Goal: Information Seeking & Learning: Learn about a topic

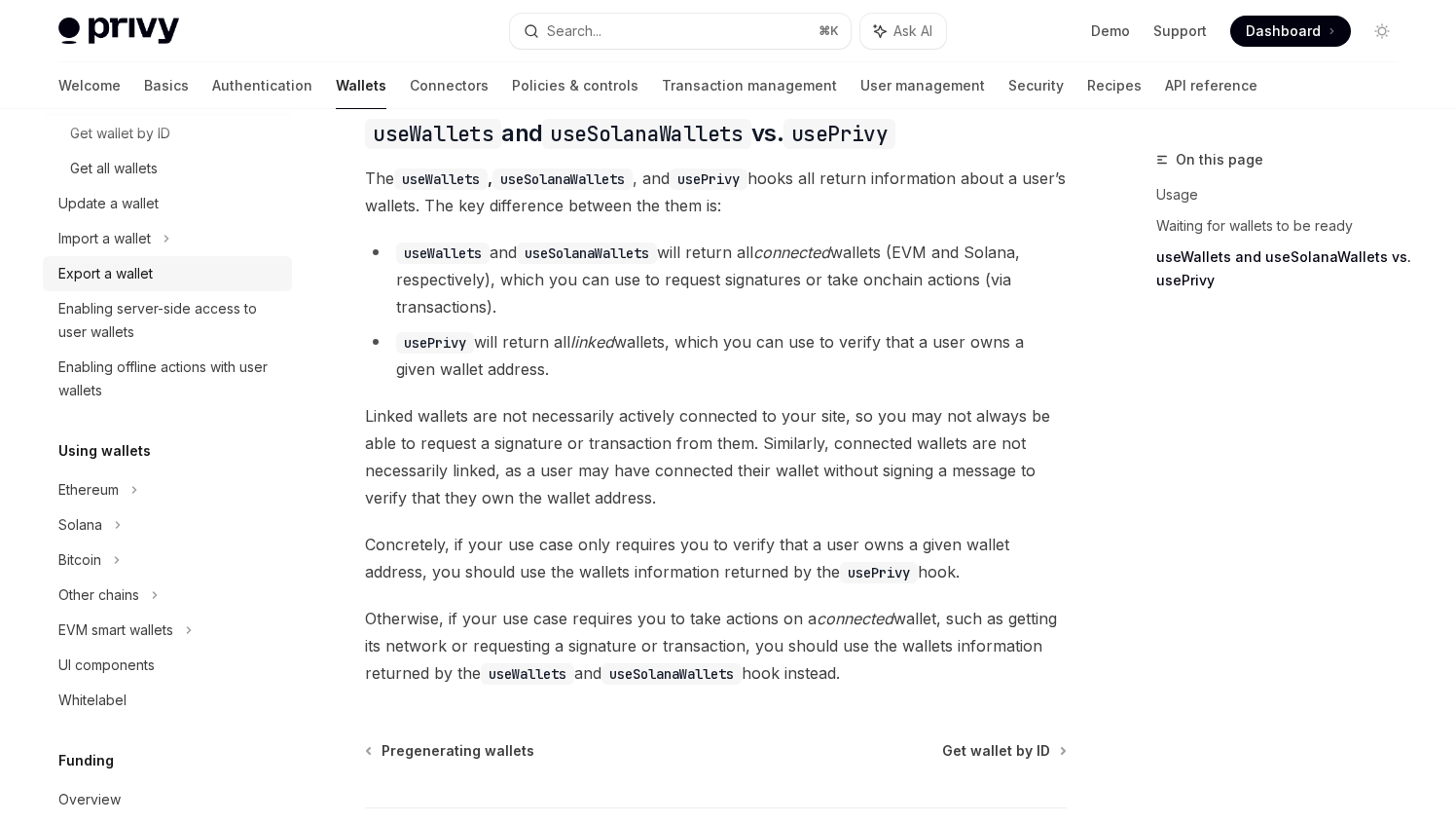
scroll to position [323, 0]
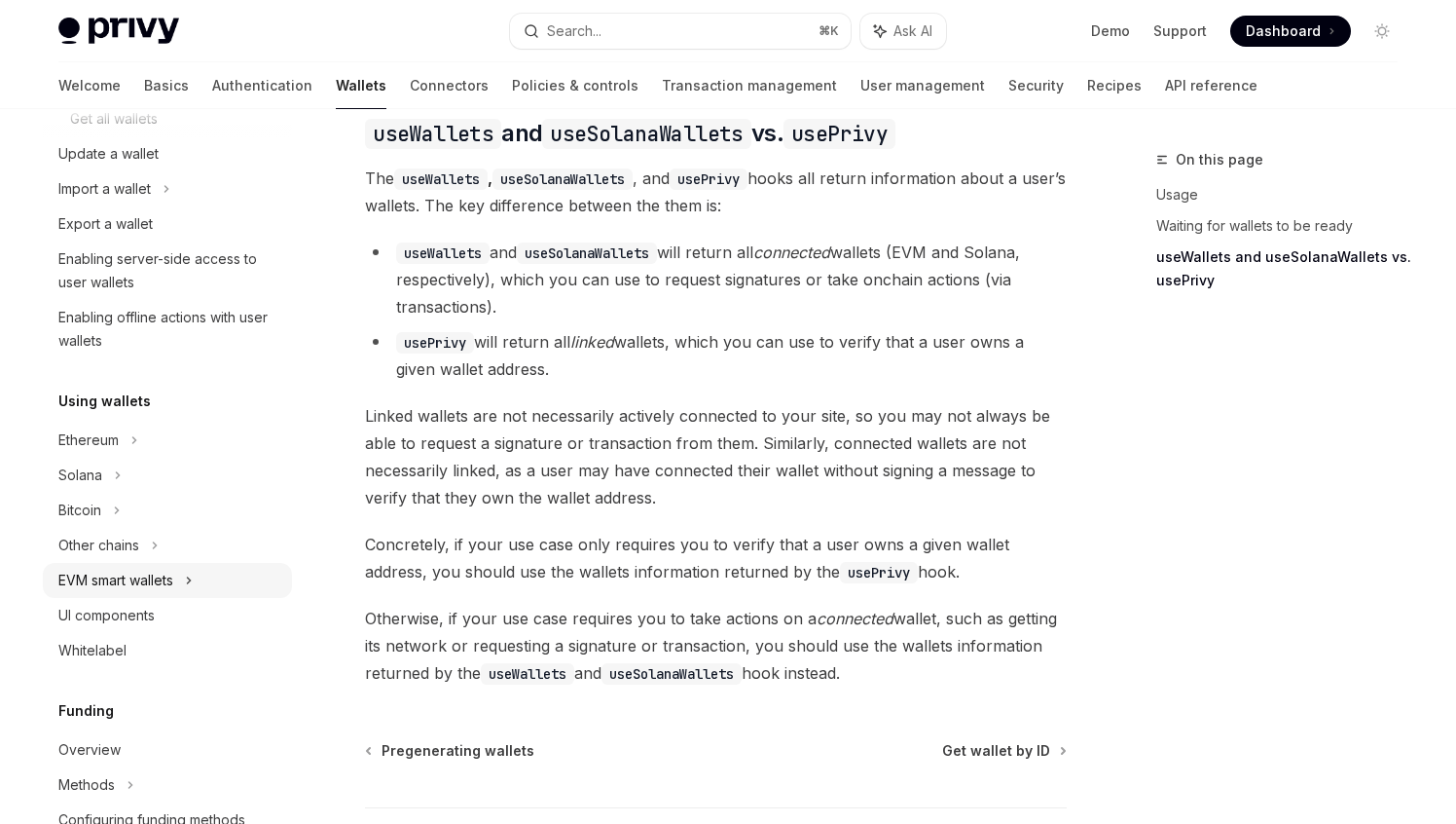
click at [184, 577] on div "EVM smart wallets" at bounding box center [167, 579] width 249 height 35
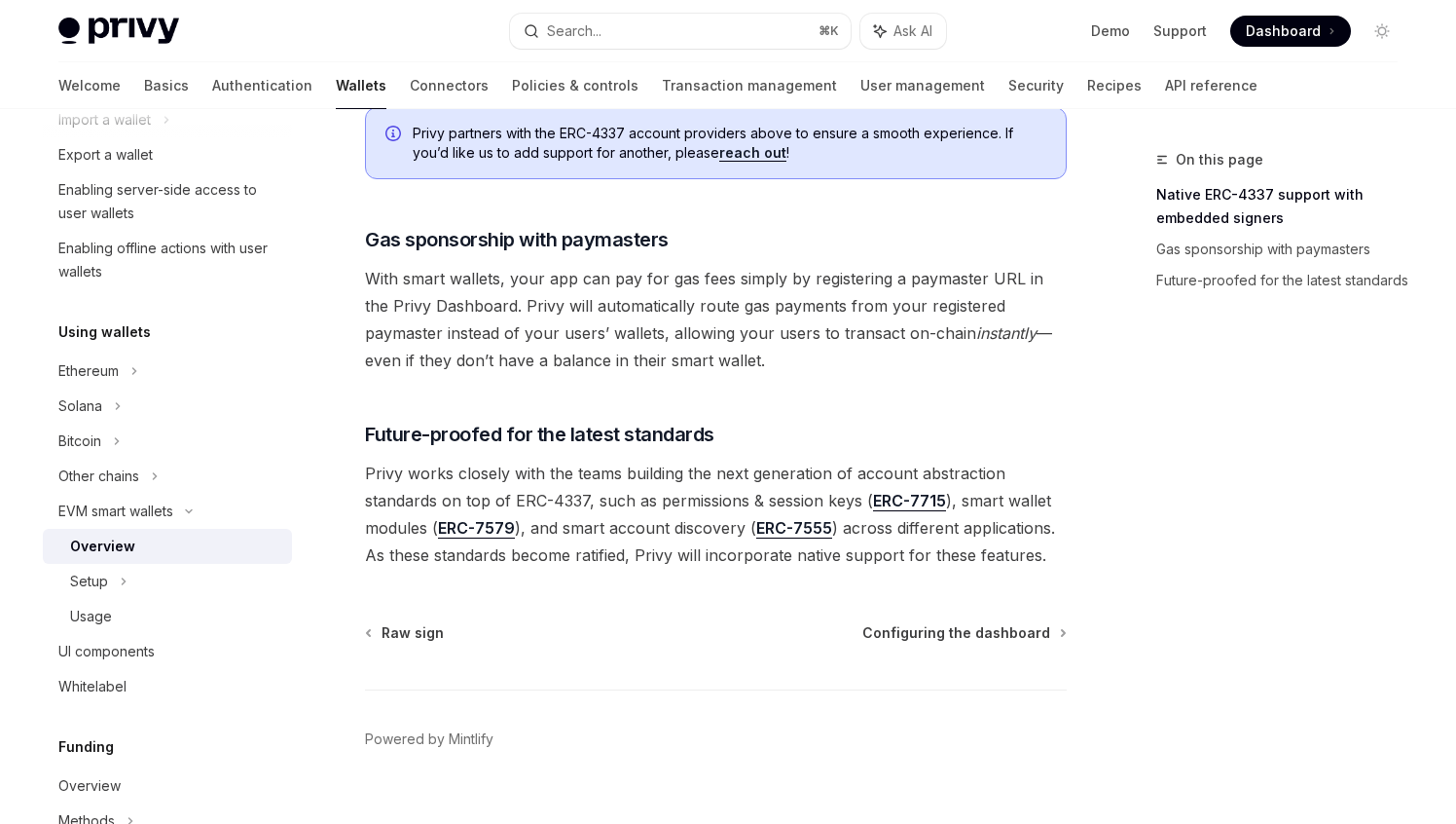
scroll to position [1500, 0]
click at [935, 621] on span "Configuring the dashboard" at bounding box center [956, 631] width 188 height 20
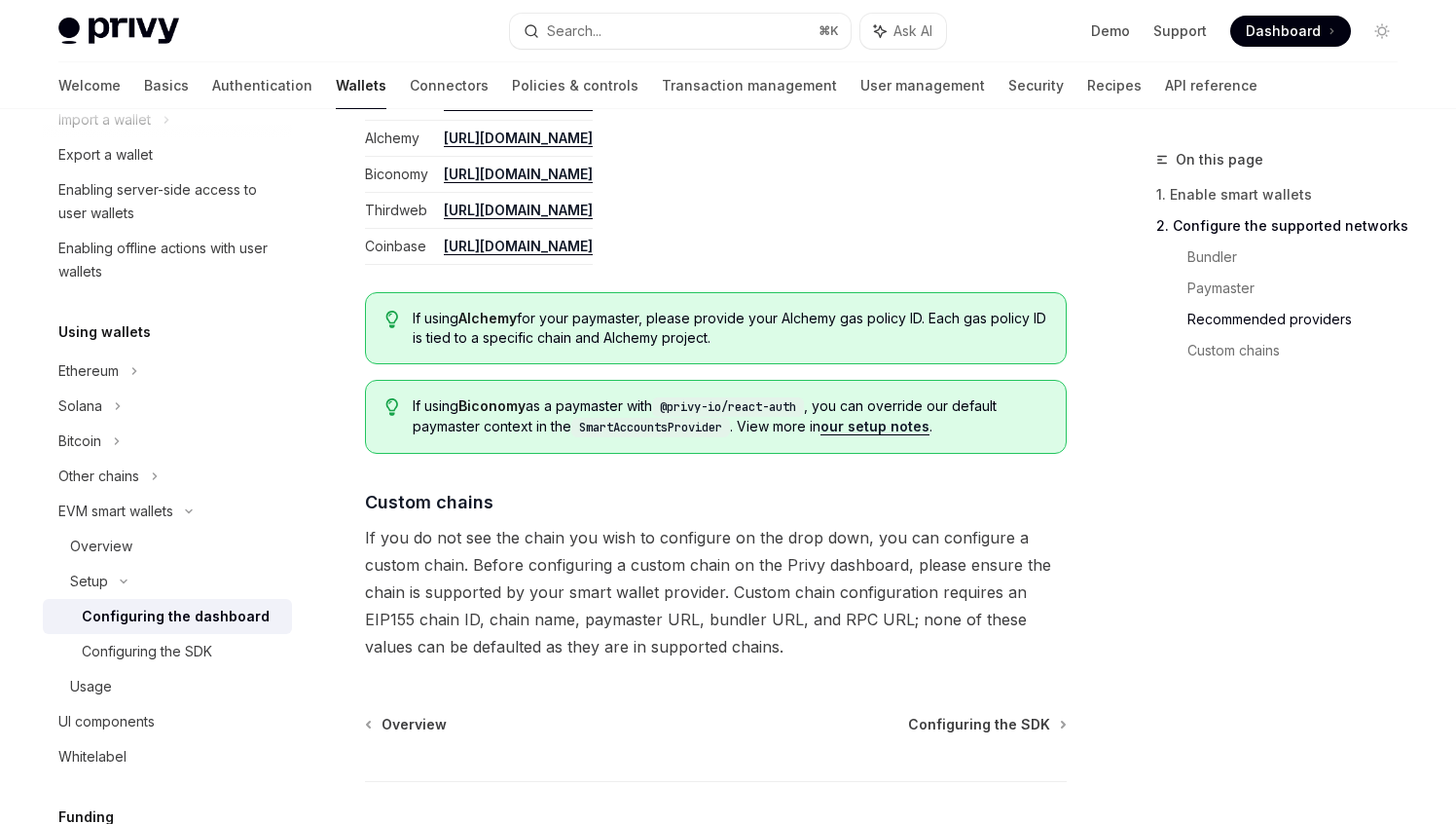
scroll to position [2529, 0]
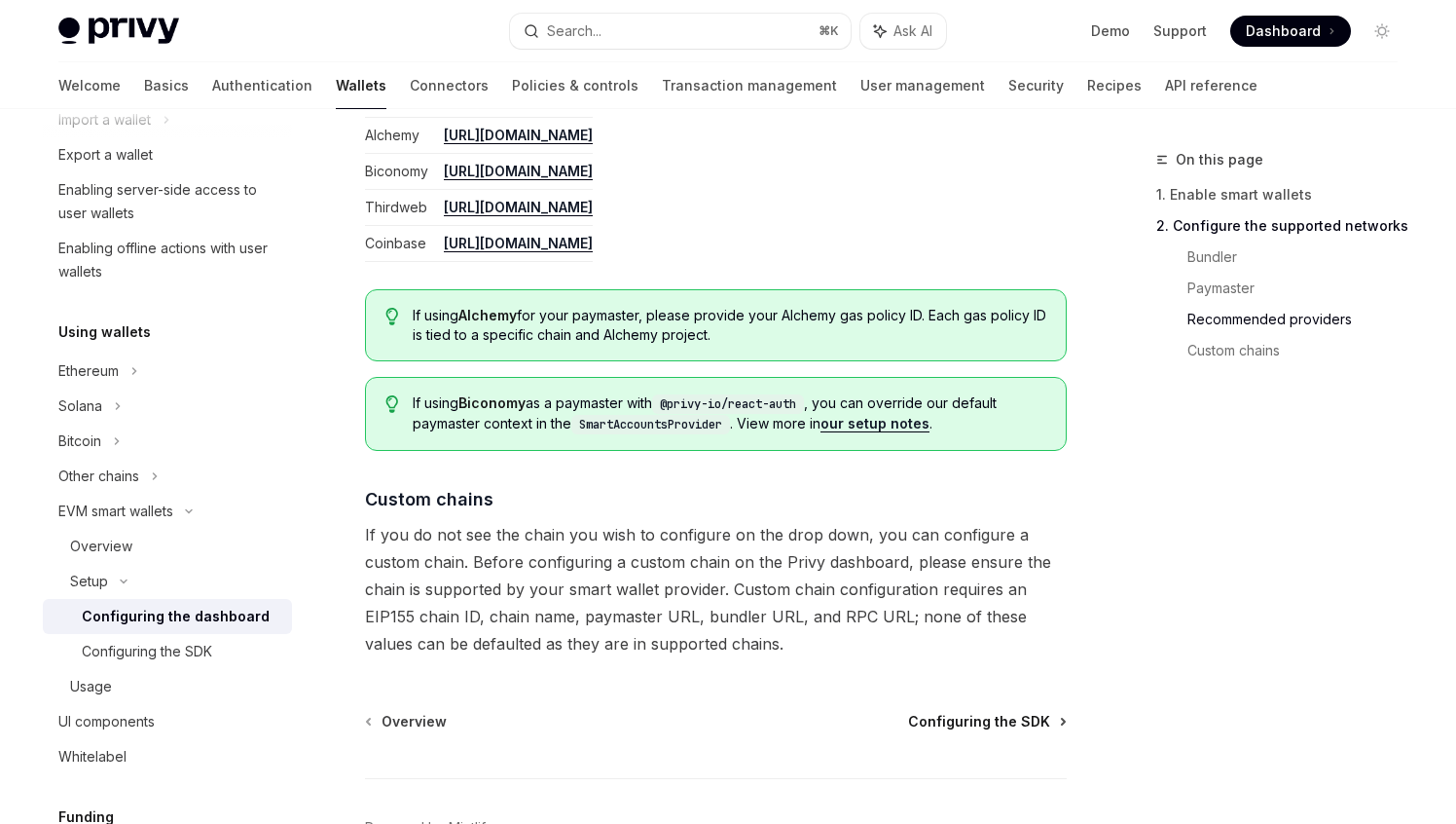
click at [953, 712] on span "Configuring the SDK" at bounding box center [979, 722] width 143 height 20
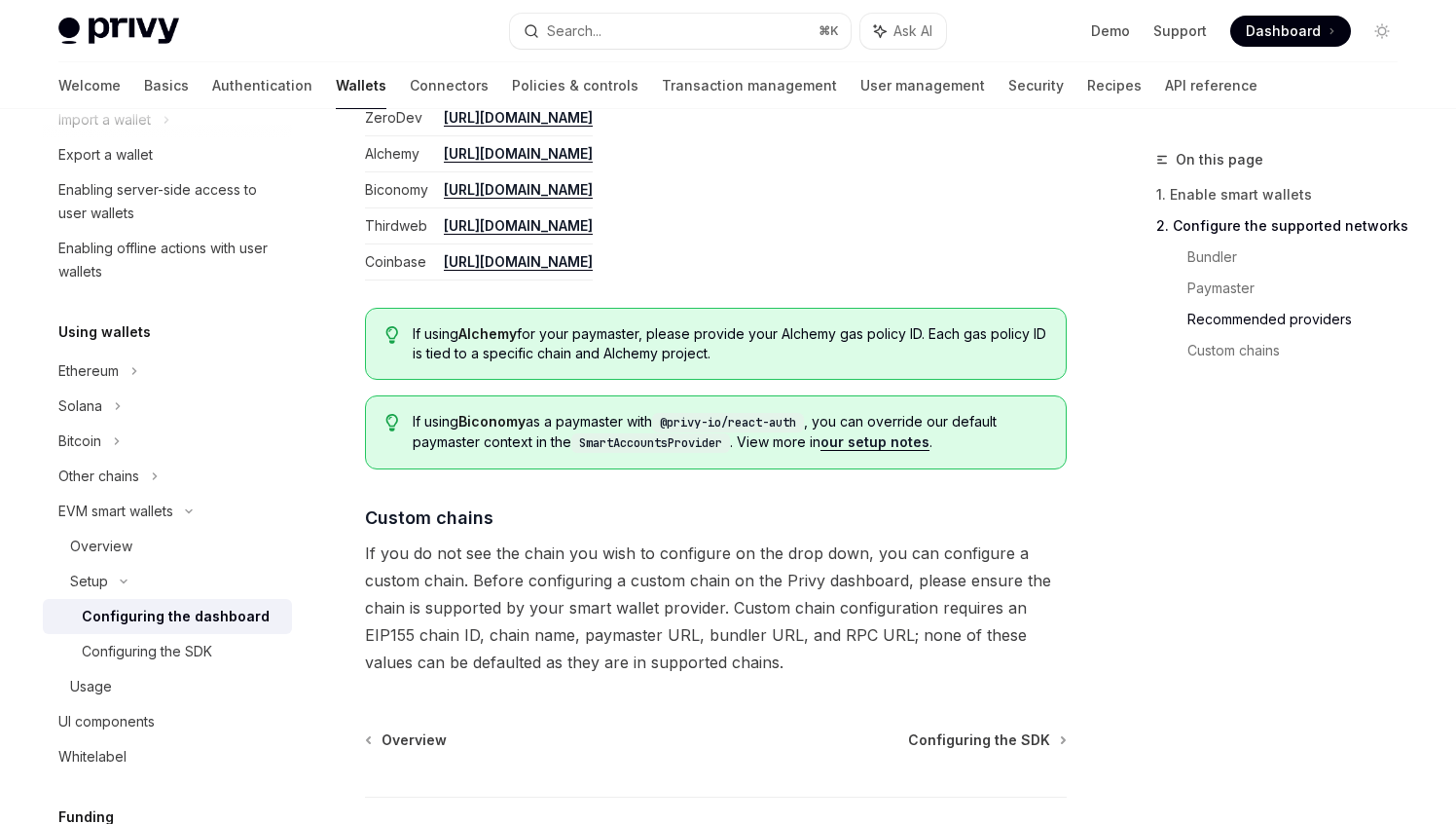
scroll to position [2529, 0]
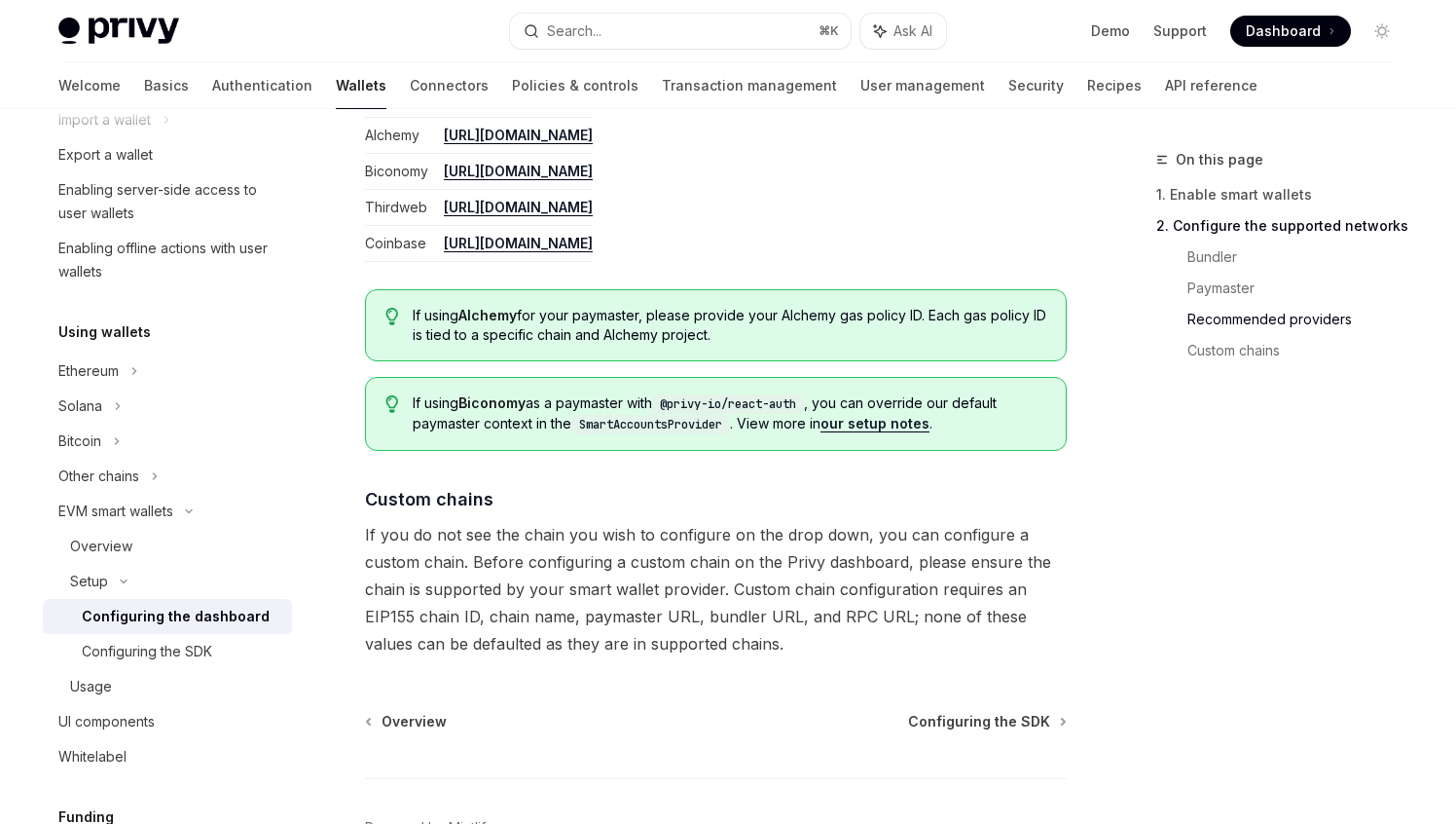
click at [894, 424] on link "our setup notes" at bounding box center [875, 424] width 109 height 18
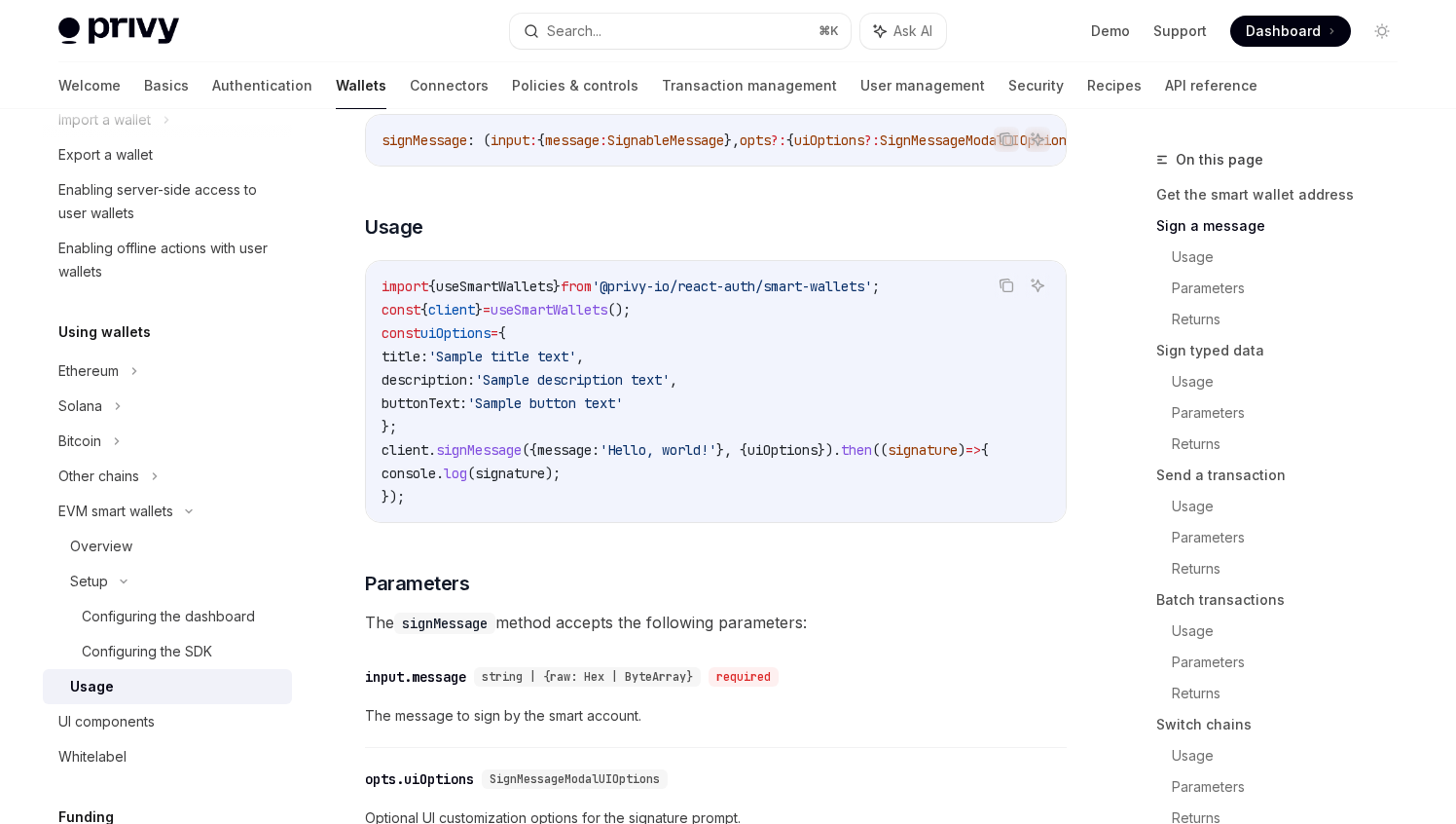
scroll to position [774, 0]
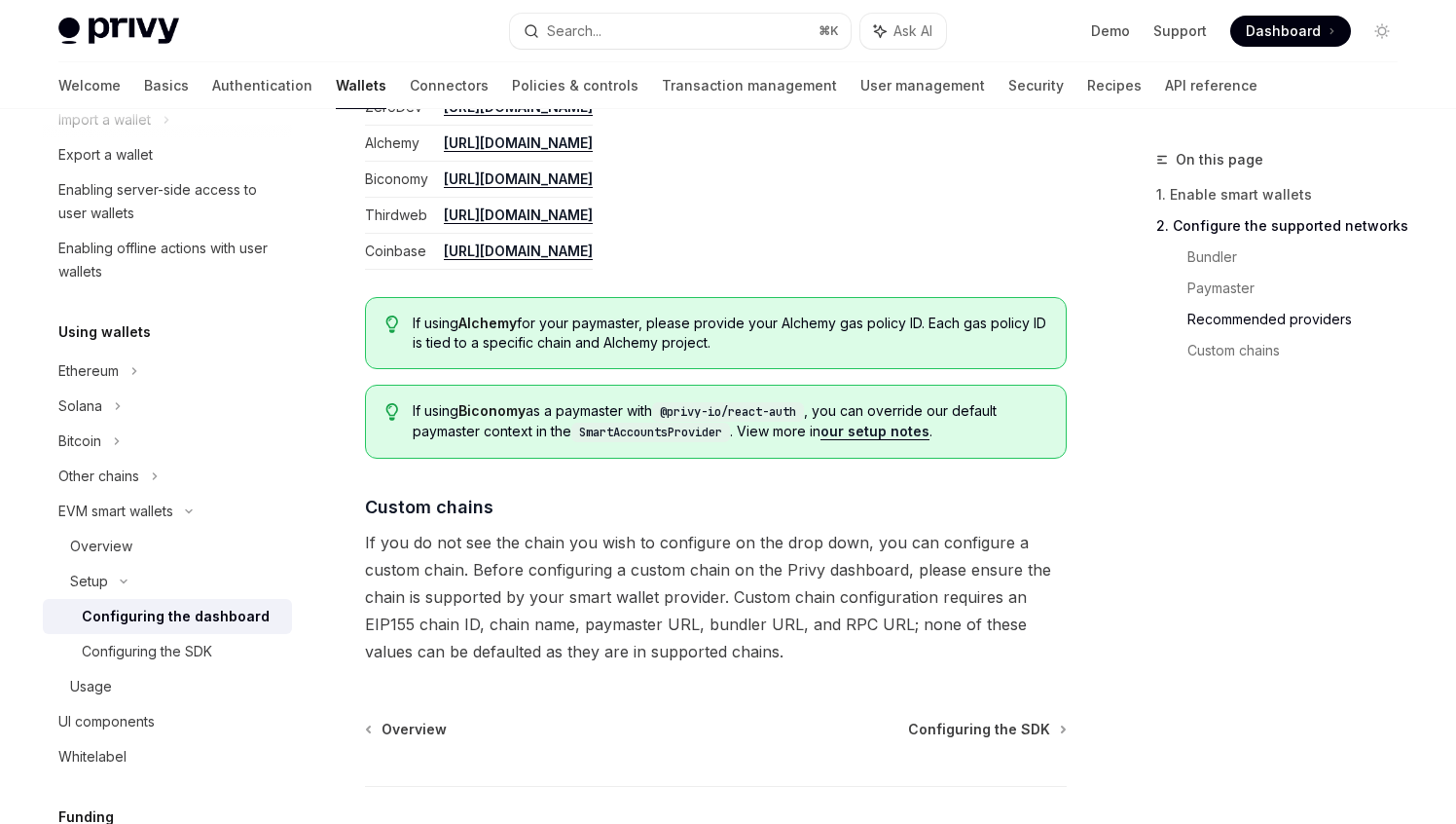
scroll to position [2529, 0]
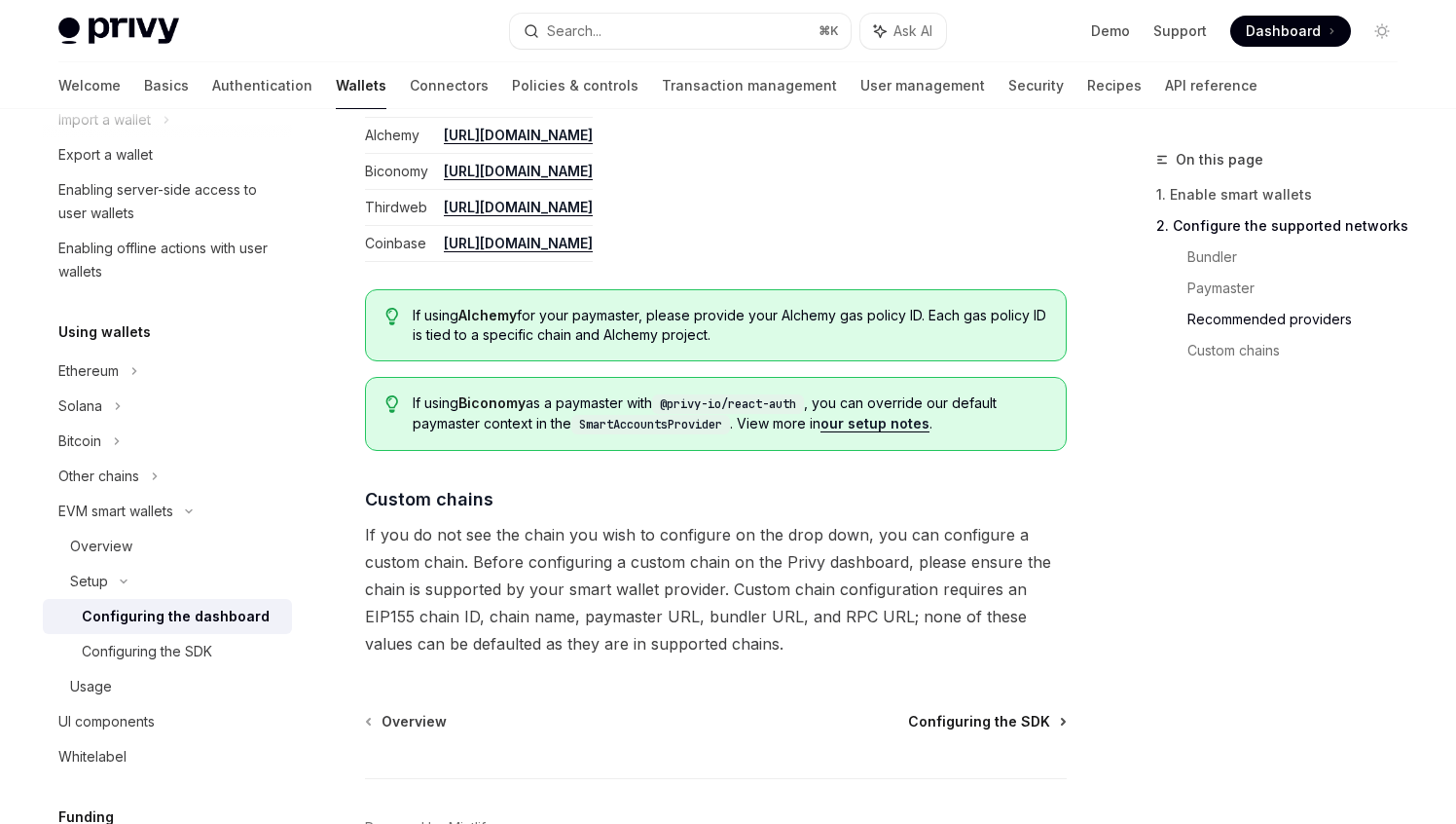
click at [1025, 721] on span "Configuring the SDK" at bounding box center [979, 722] width 143 height 20
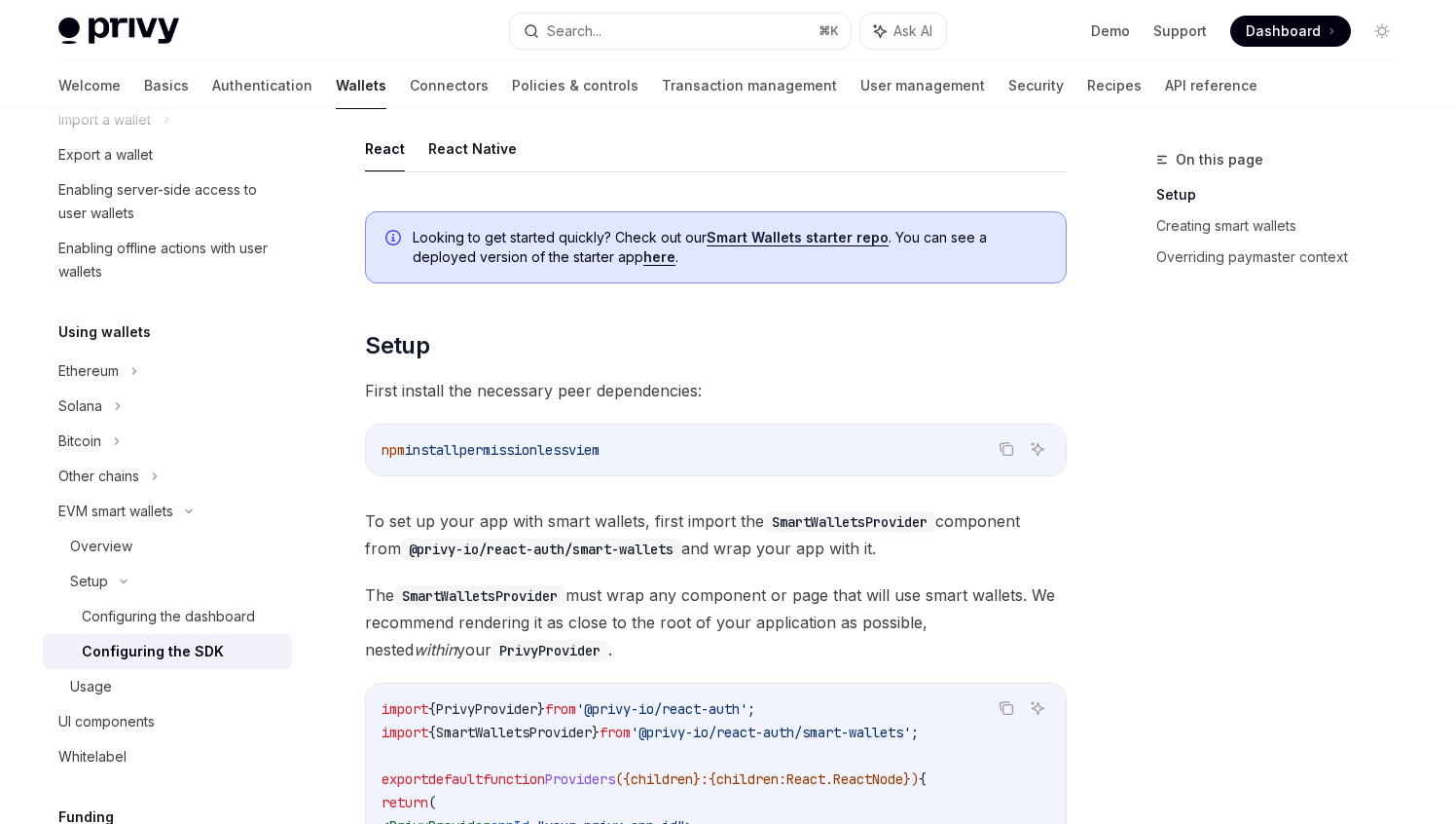
scroll to position [199, 0]
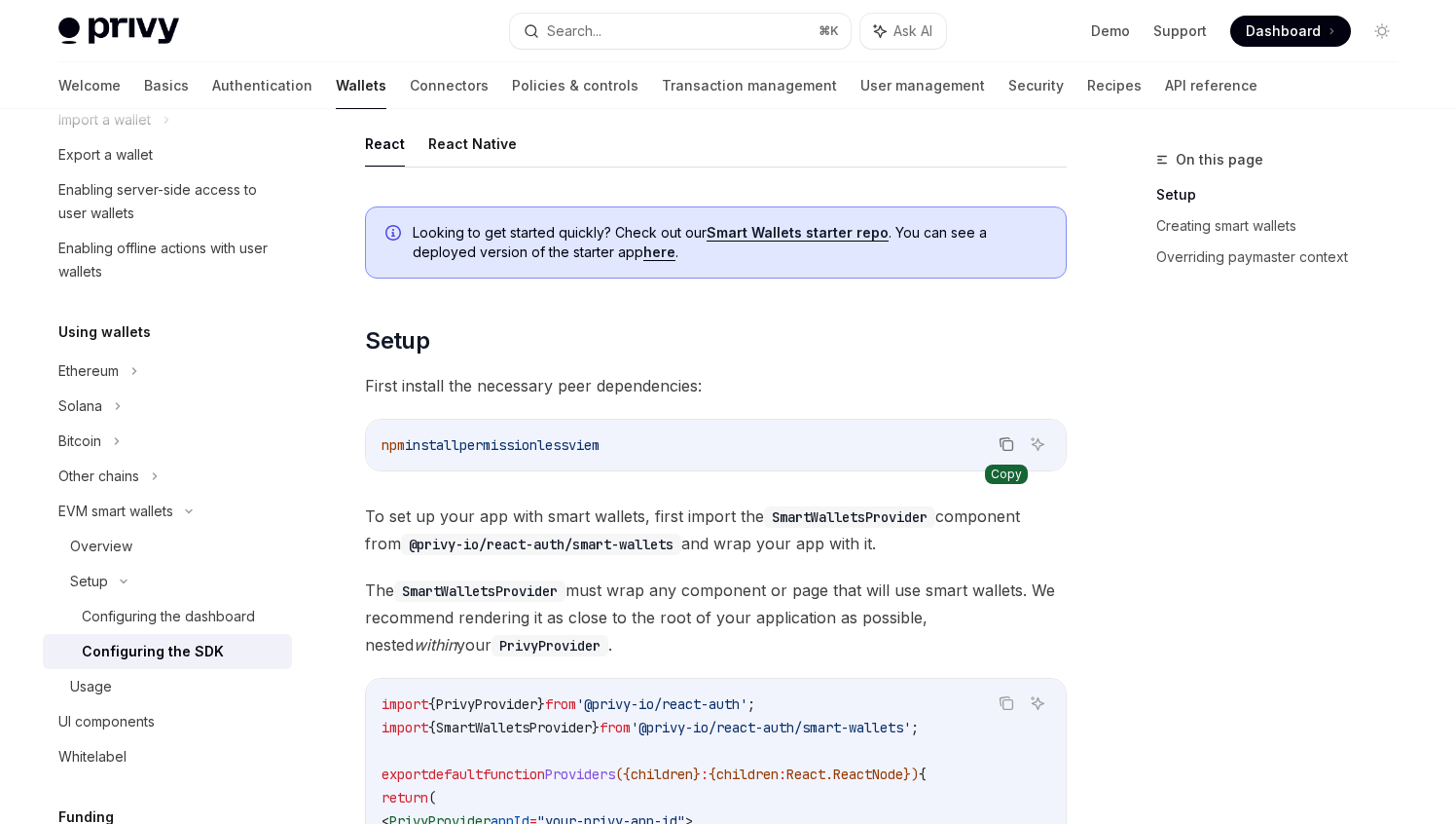
click at [1003, 444] on icon "Copy the contents from the code block" at bounding box center [1008, 446] width 10 height 10
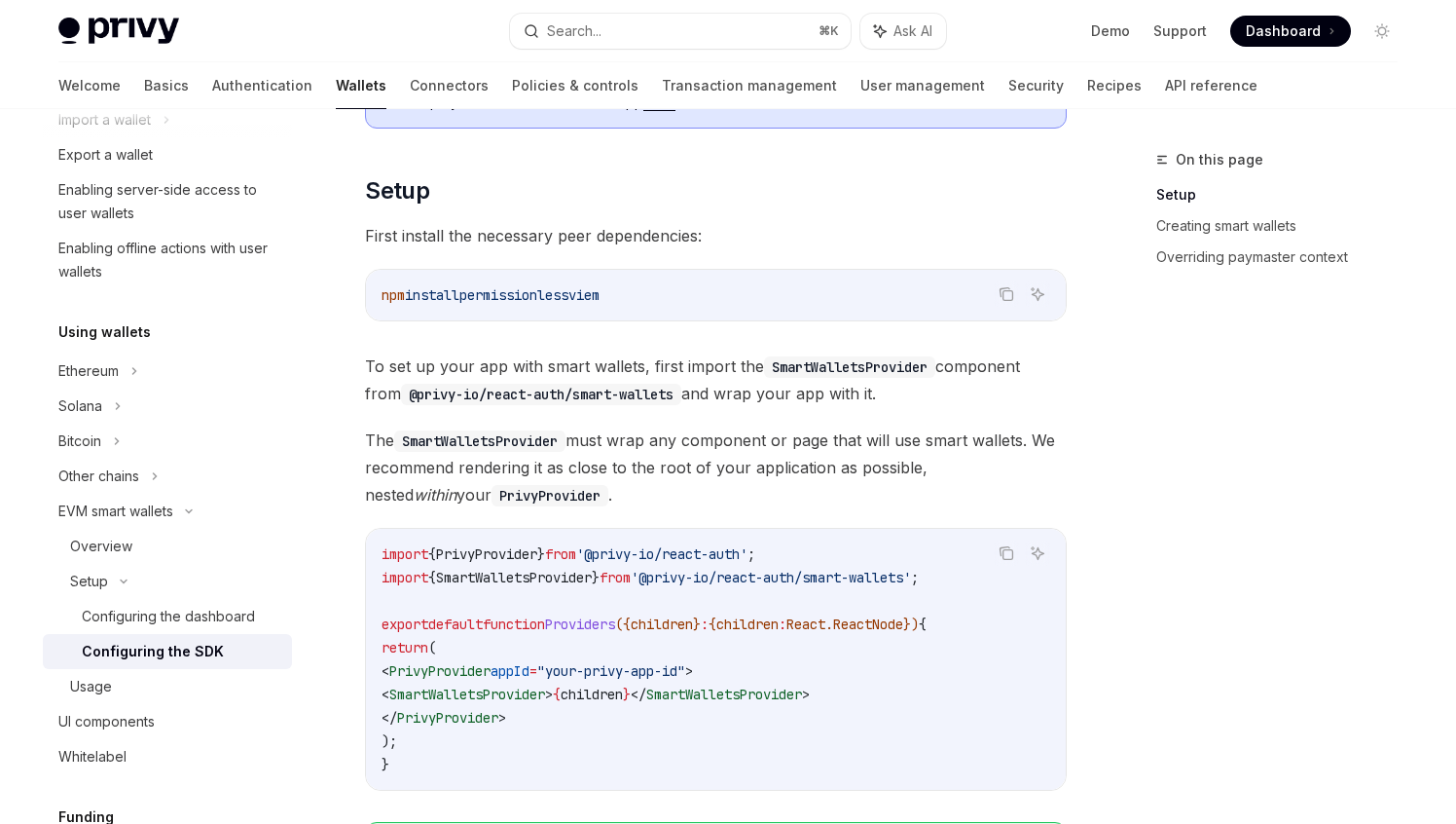
scroll to position [357, 0]
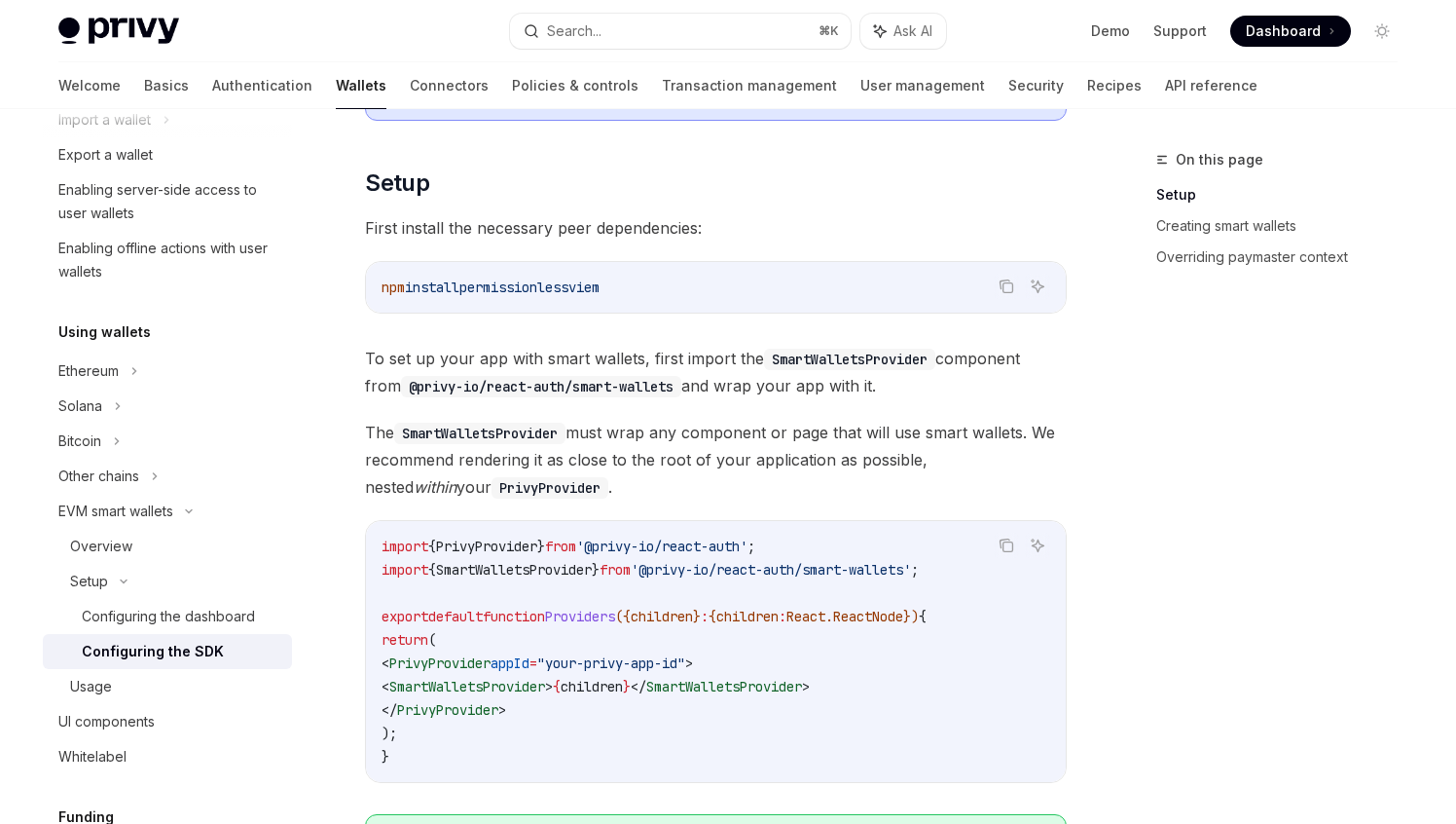
drag, startPoint x: 888, startPoint y: 686, endPoint x: 431, endPoint y: 681, distance: 457.0
click at [431, 681] on code "import { PrivyProvider } from '@privy-io/react-auth' ; import { SmartWalletsPro…" at bounding box center [715, 652] width 668 height 234
copy span "< SmartWalletsProvider > { children } </ SmartWalletsProvider >"
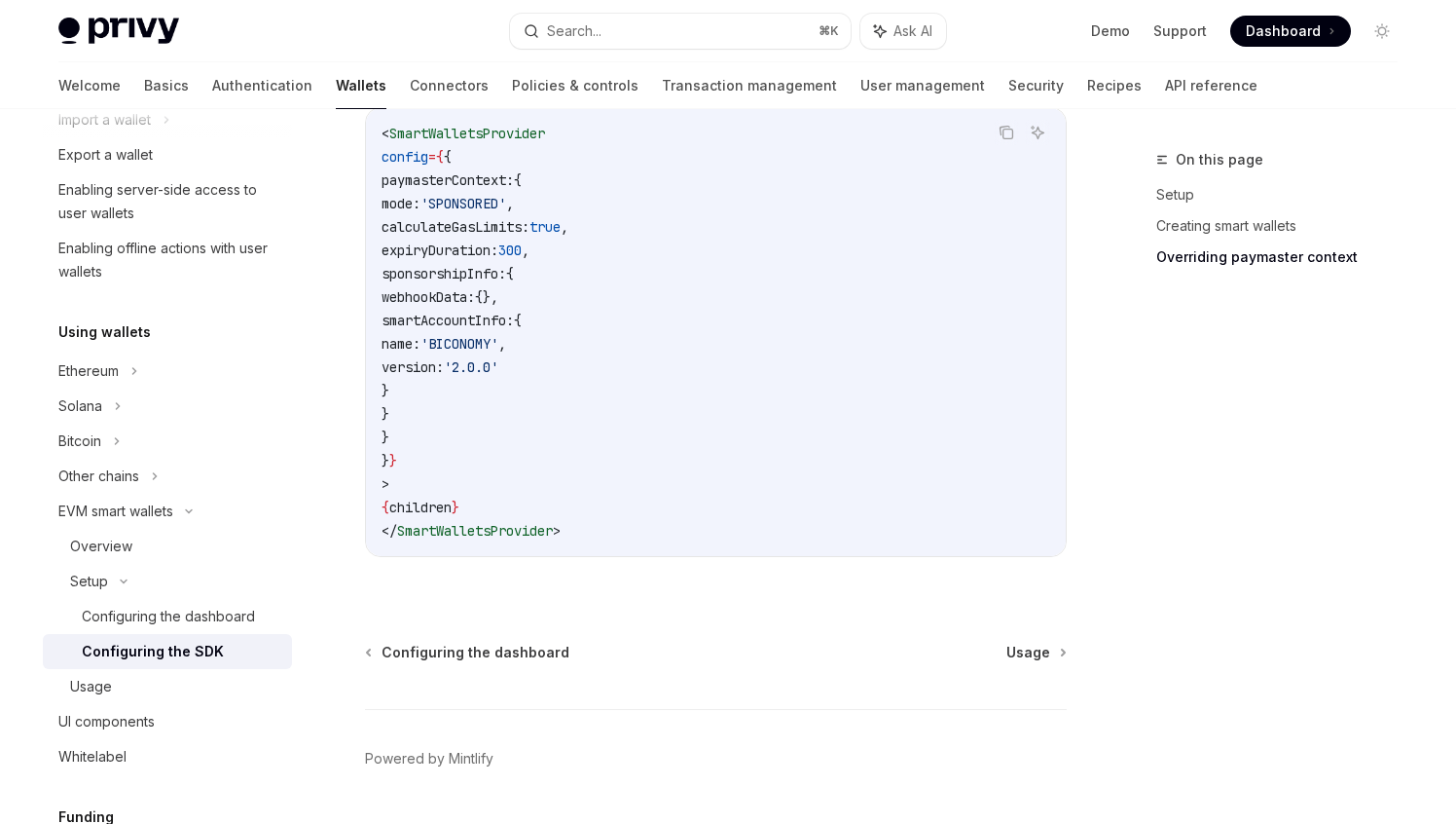
scroll to position [1677, 0]
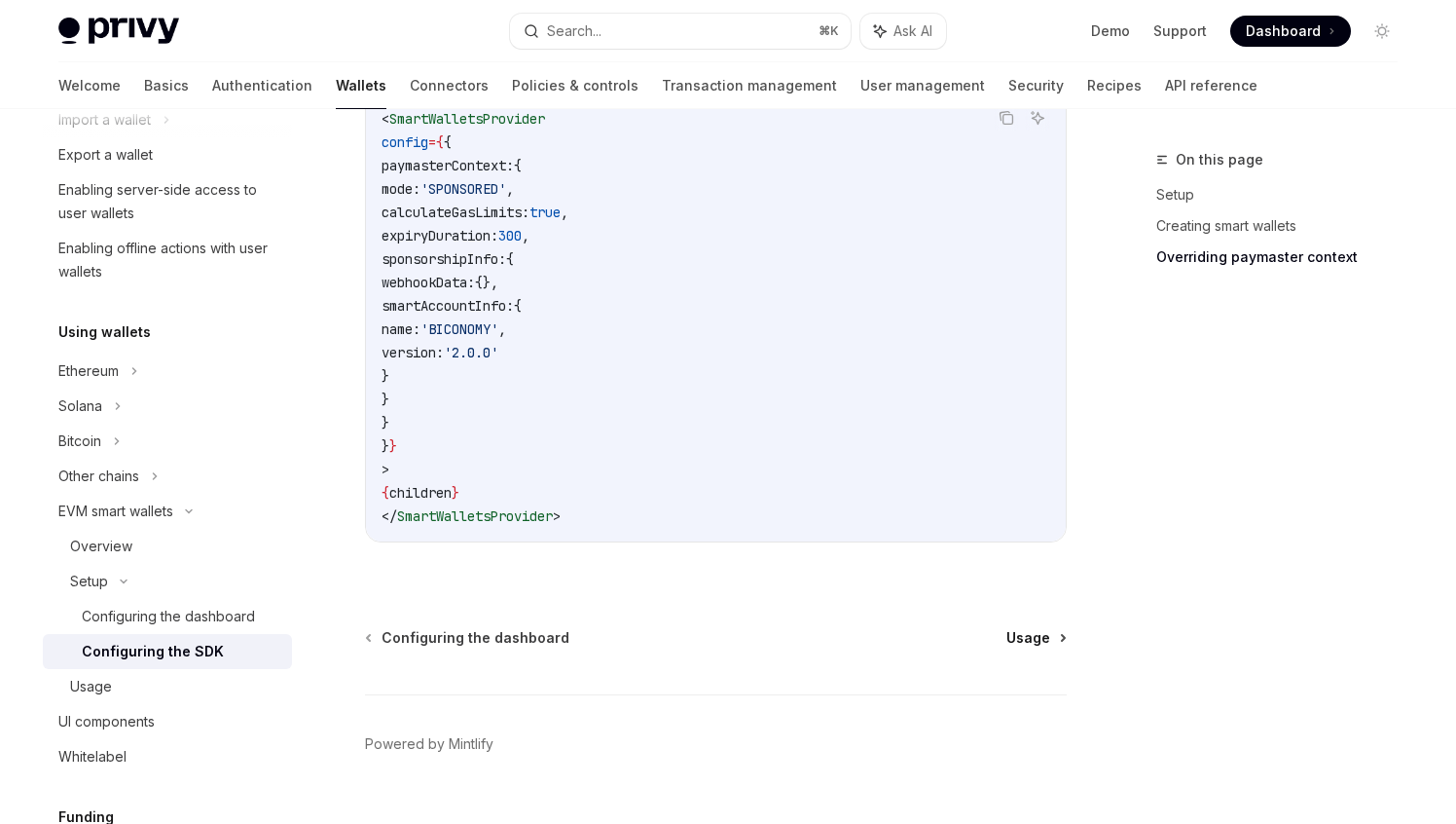
click at [1047, 643] on span "Usage" at bounding box center [1027, 638] width 44 height 20
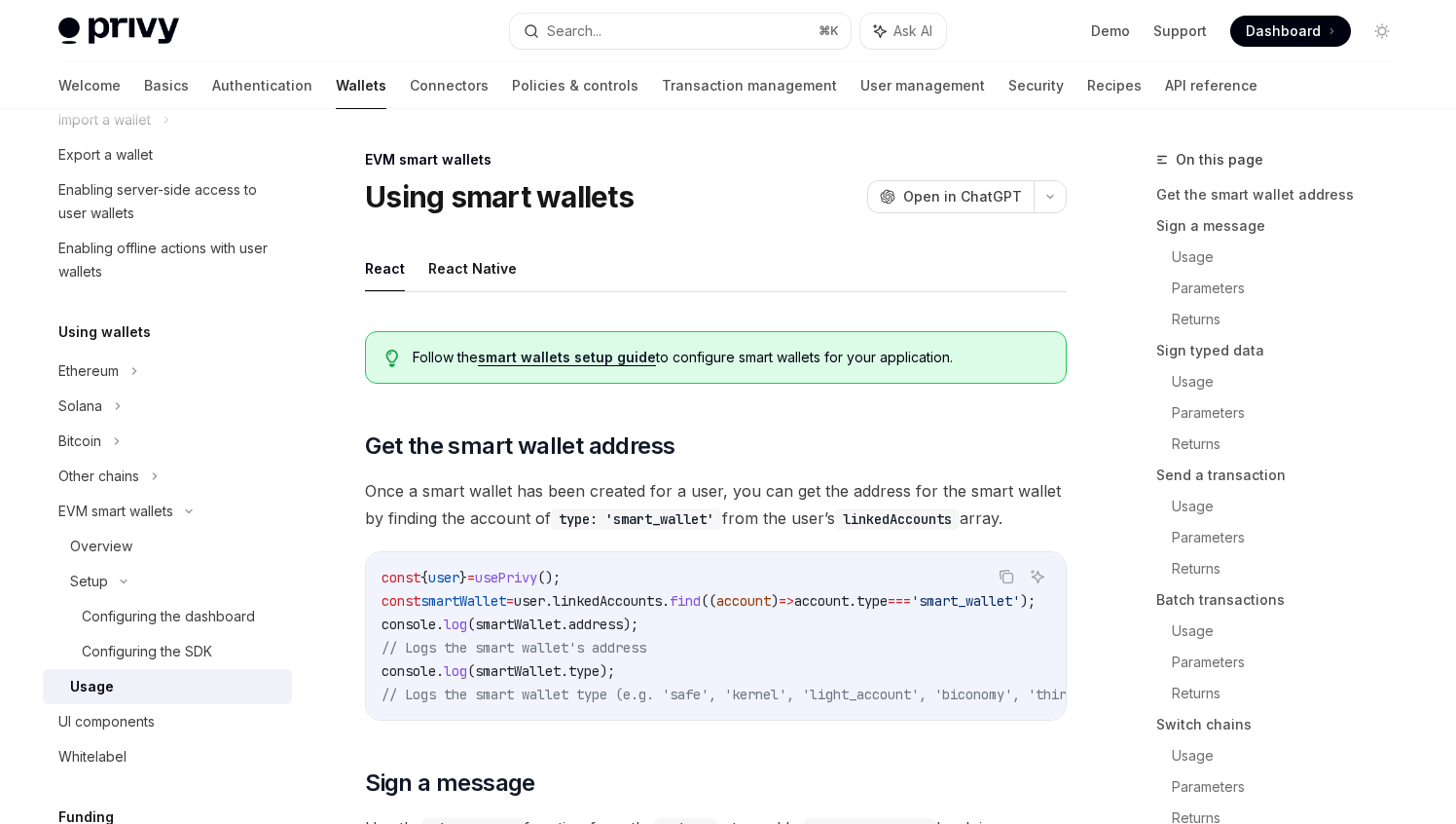
type textarea "*"
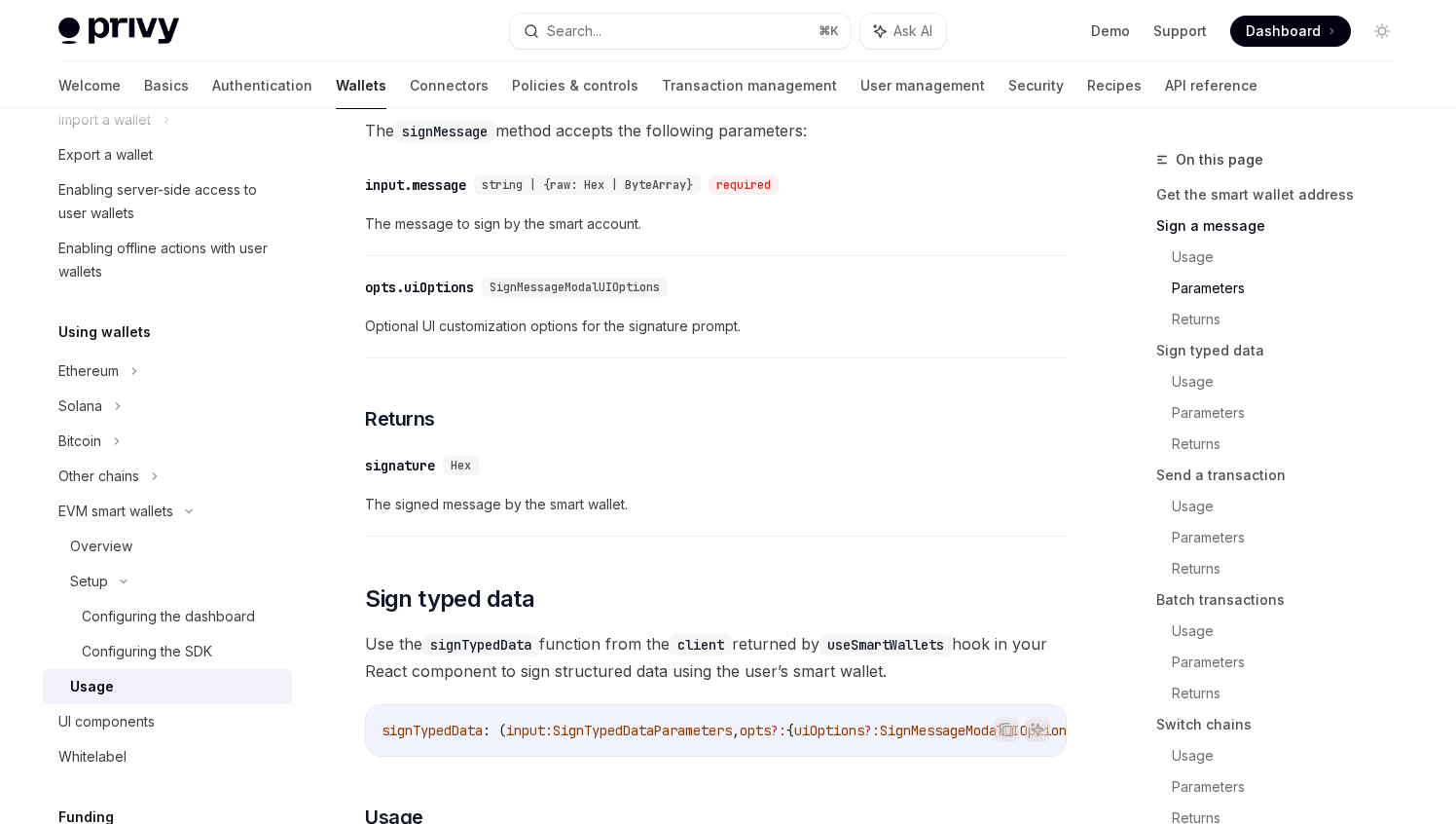
scroll to position [1267, 0]
click at [1241, 607] on link "Batch transactions" at bounding box center [1285, 599] width 257 height 31
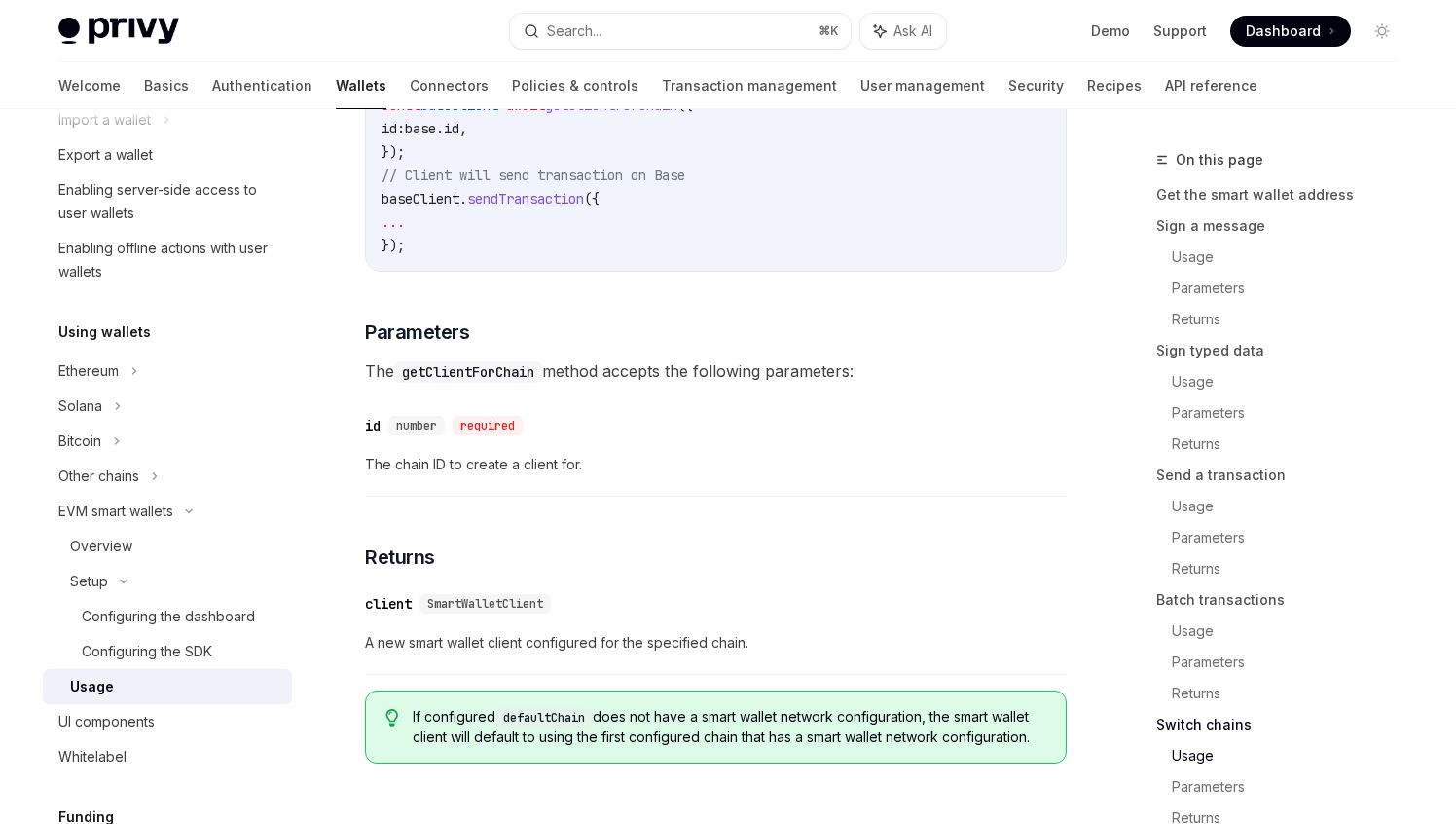
scroll to position [6066, 0]
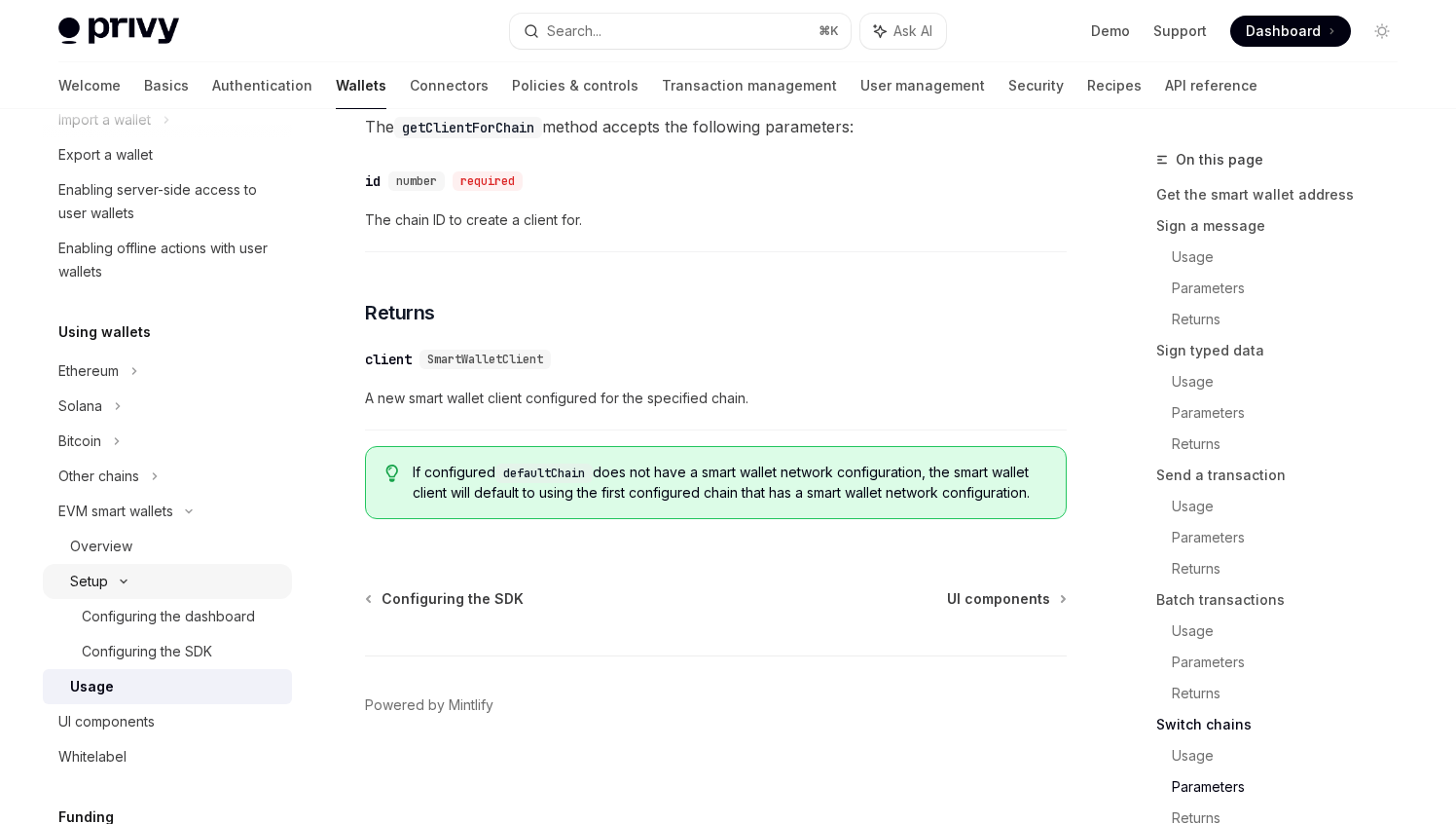
click at [128, 581] on icon at bounding box center [124, 581] width 24 height 8
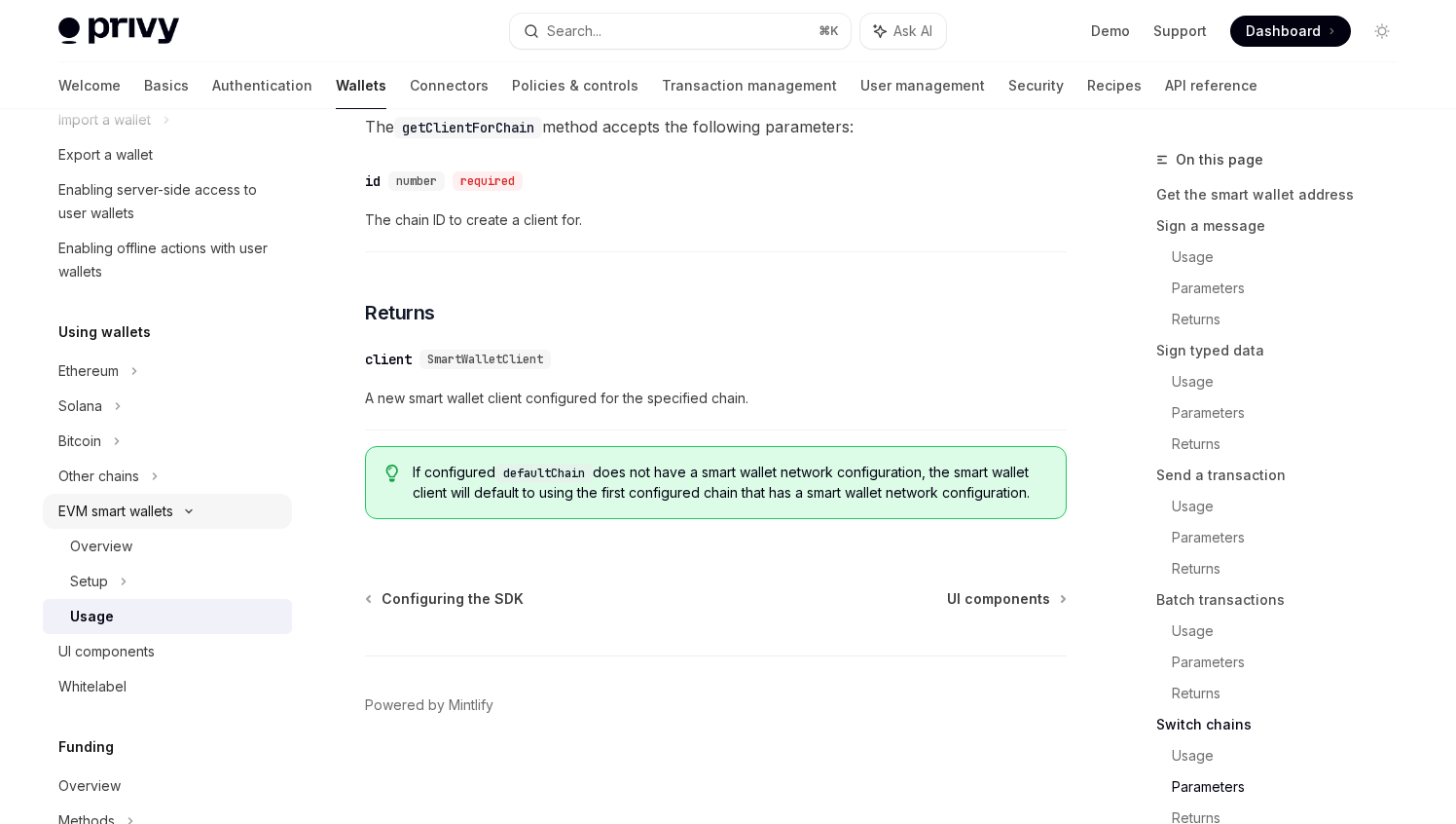
click at [178, 512] on div "EVM smart wallets" at bounding box center [167, 510] width 249 height 35
